Goal: Information Seeking & Learning: Learn about a topic

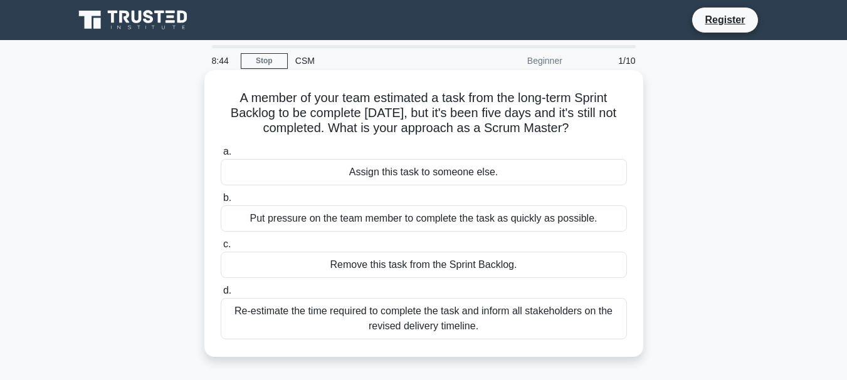
click at [385, 317] on div "Re-estimate the time required to complete the task and inform all stakeholders …" at bounding box center [424, 318] width 406 height 41
click at [221, 295] on input "d. Re-estimate the time required to complete the task and inform all stakeholde…" at bounding box center [221, 291] width 0 height 8
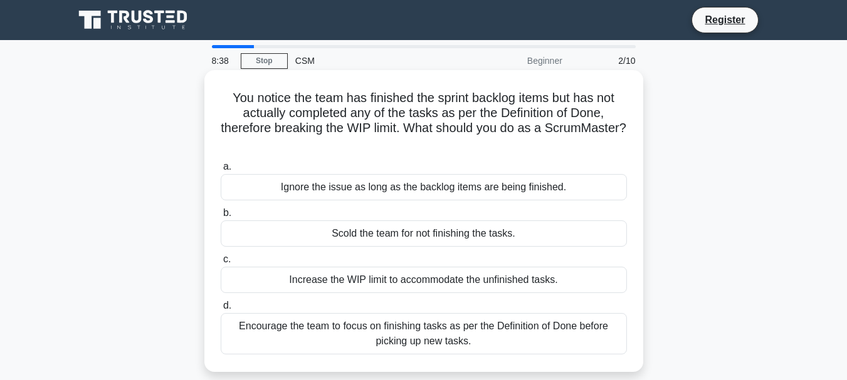
click at [243, 336] on div "Encourage the team to focus on finishing tasks as per the Definition of Done be…" at bounding box center [424, 333] width 406 height 41
click at [221, 310] on input "d. Encourage the team to focus on finishing tasks as per the Definition of Done…" at bounding box center [221, 306] width 0 height 8
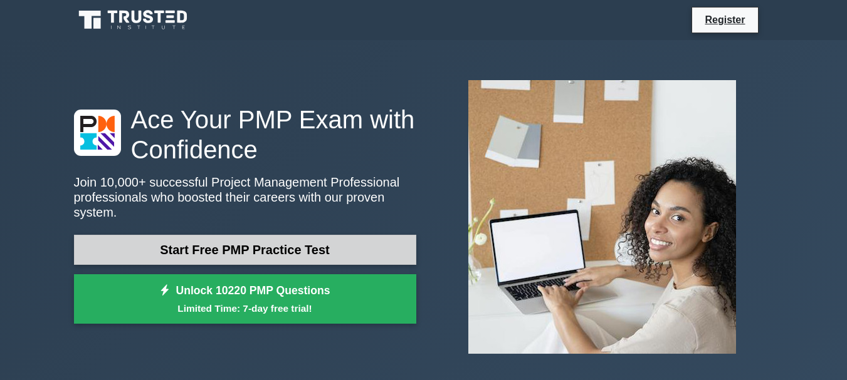
click at [217, 247] on link "Start Free PMP Practice Test" at bounding box center [245, 250] width 342 height 30
